Goal: Transaction & Acquisition: Subscribe to service/newsletter

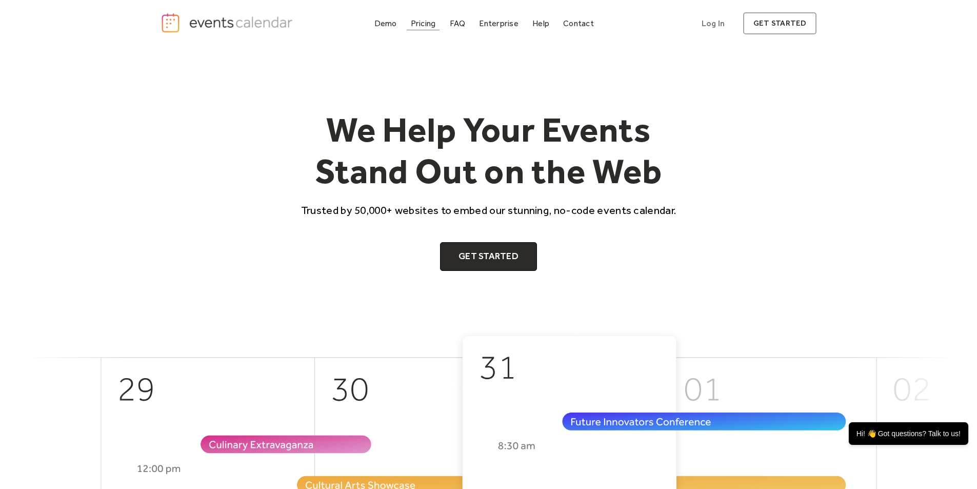
click at [411, 26] on div "Pricing" at bounding box center [423, 24] width 25 height 6
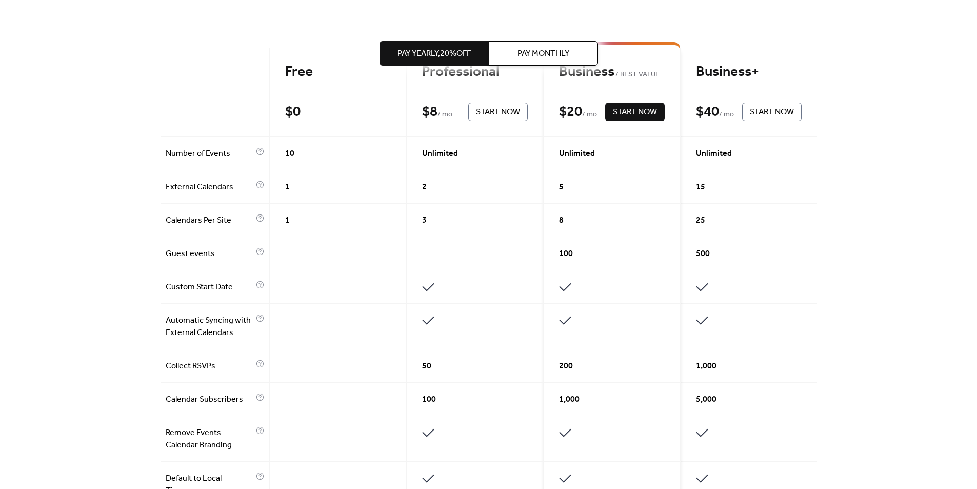
scroll to position [251, 0]
click at [546, 55] on span "Pay Monthly" at bounding box center [544, 54] width 52 height 12
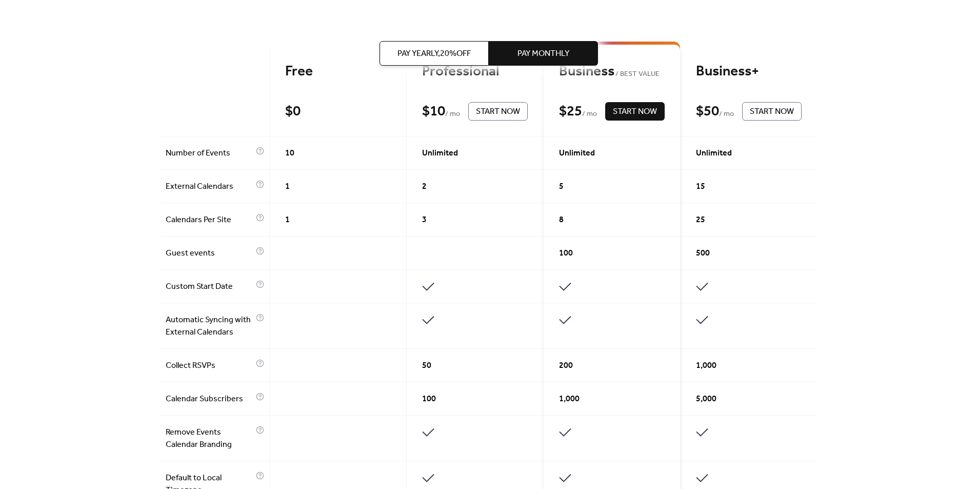
click at [457, 60] on span "Pay Yearly, 20% off" at bounding box center [434, 54] width 73 height 12
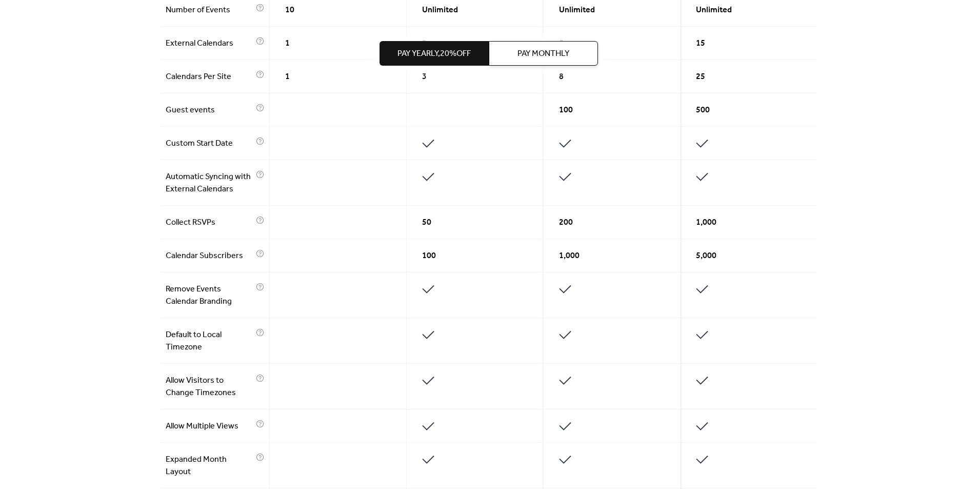
scroll to position [354, 0]
